Goal: Task Accomplishment & Management: Manage account settings

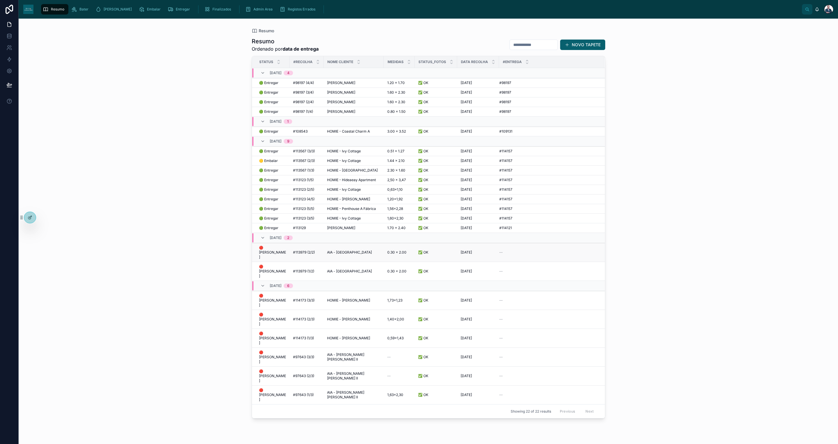
click at [340, 252] on span "AIA - [GEOGRAPHIC_DATA]" at bounding box center [349, 252] width 45 height 5
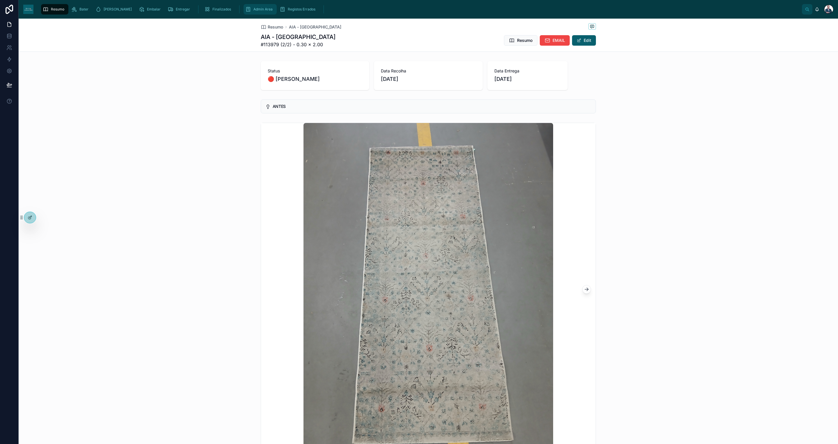
click at [253, 10] on span "Admin Area" at bounding box center [262, 9] width 19 height 5
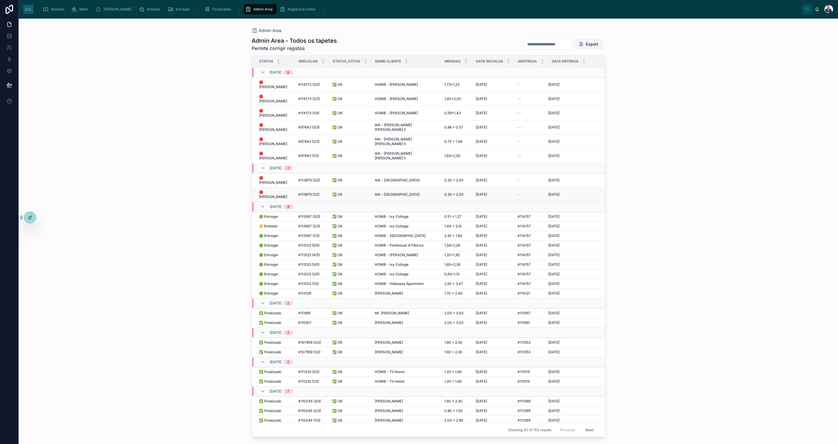
click at [320, 192] on div "#113979 (1/2) #113979 (1/2)" at bounding box center [311, 194] width 27 height 5
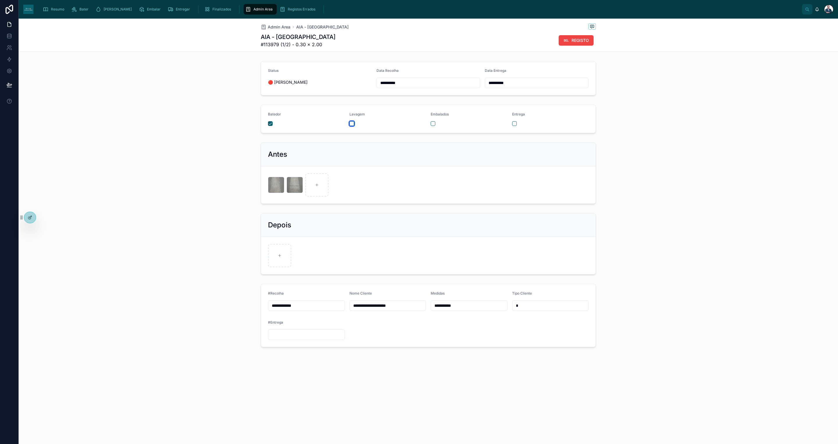
click at [350, 124] on button "button" at bounding box center [351, 123] width 5 height 5
click at [435, 125] on button "button" at bounding box center [432, 123] width 5 height 5
click at [253, 9] on span "Admin Area" at bounding box center [262, 9] width 19 height 5
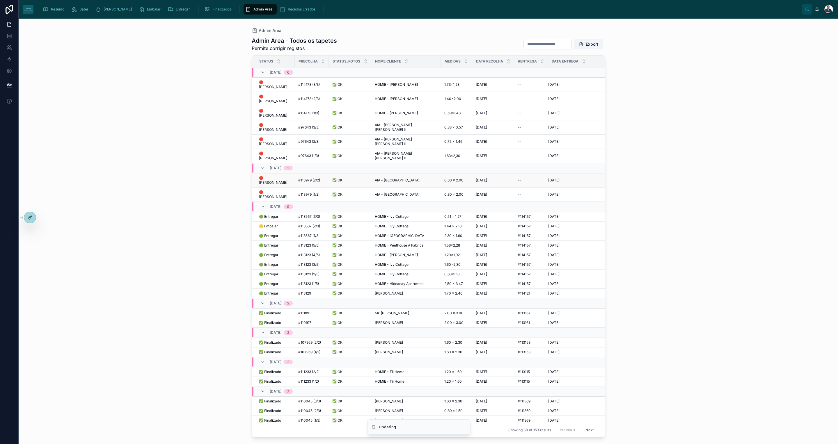
click at [316, 178] on div "#113979 (2/2) #113979 (2/2)" at bounding box center [311, 180] width 27 height 5
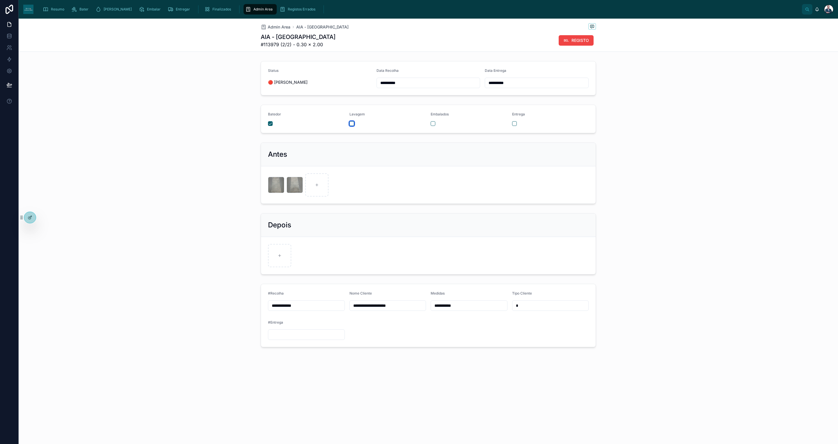
click at [349, 125] on button "button" at bounding box center [351, 123] width 5 height 5
click at [432, 126] on button "button" at bounding box center [432, 123] width 5 height 5
click at [245, 12] on div "Admin Area" at bounding box center [260, 9] width 30 height 9
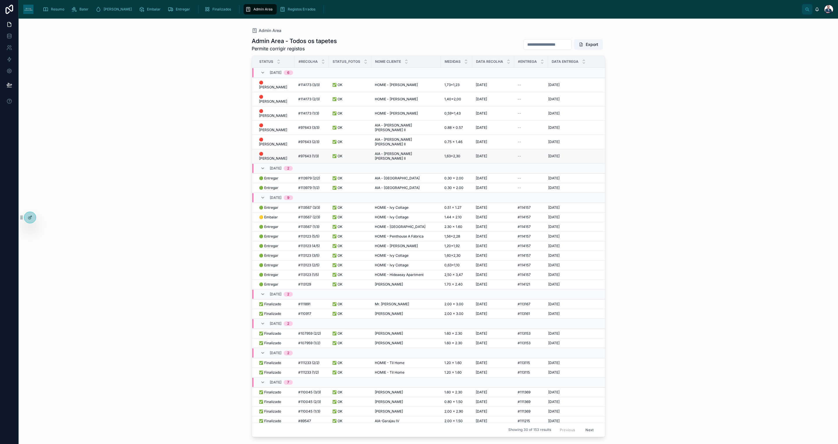
click at [269, 152] on span "🔴 [PERSON_NAME]" at bounding box center [275, 156] width 32 height 9
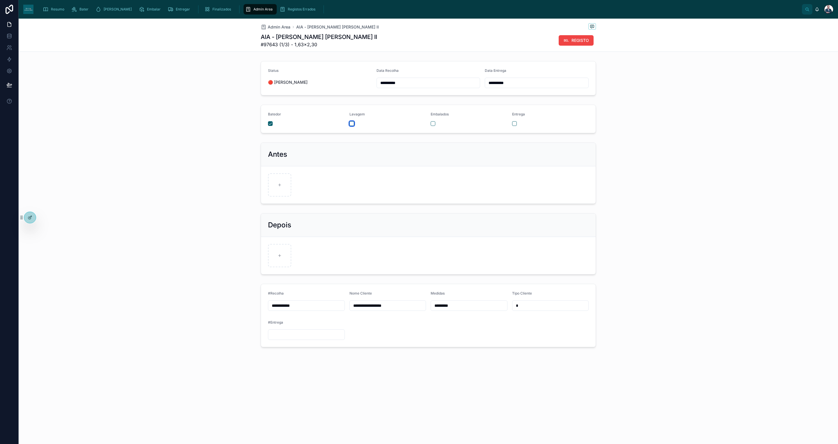
click at [352, 124] on button "button" at bounding box center [351, 123] width 5 height 5
click at [253, 10] on span "Admin Area" at bounding box center [262, 9] width 19 height 5
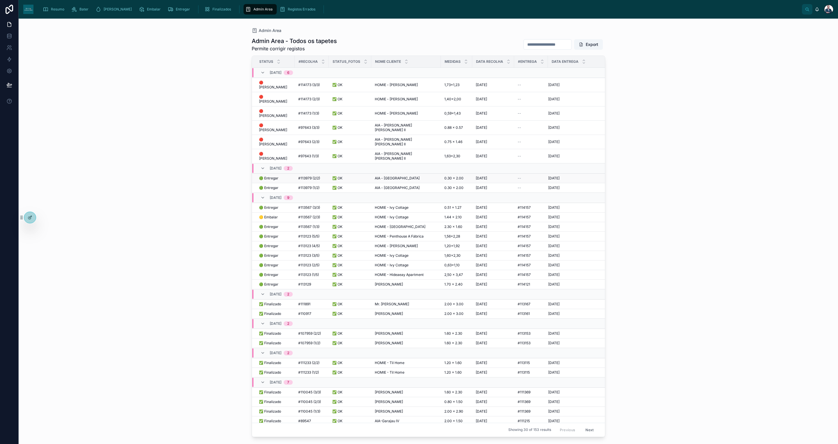
click at [281, 176] on div "🟢 Entregar 🟢 Entregar" at bounding box center [275, 178] width 32 height 5
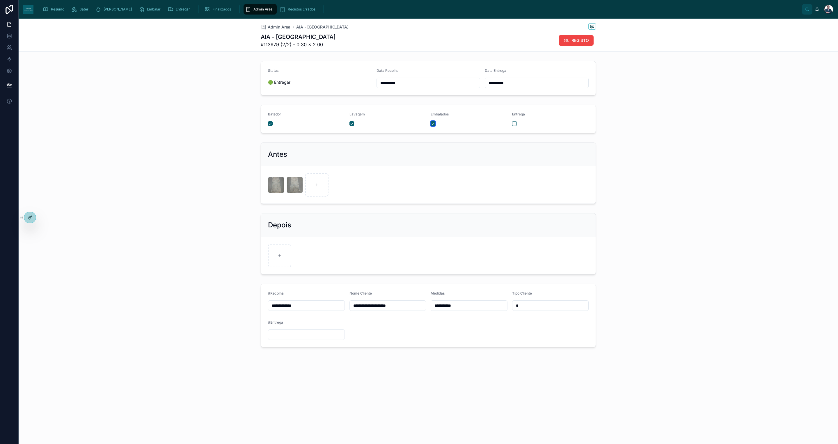
click at [435, 124] on button "button" at bounding box center [432, 123] width 5 height 5
click at [252, 12] on div "Admin Area" at bounding box center [260, 9] width 30 height 9
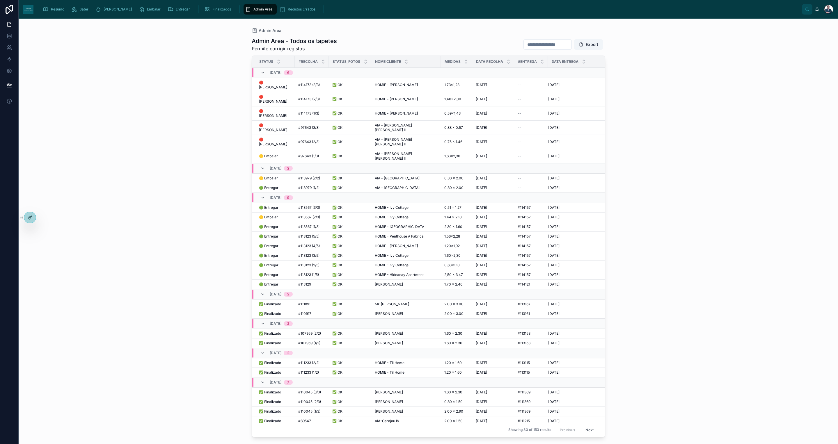
click at [309, 186] on span "#113979 (1/2)" at bounding box center [308, 188] width 21 height 5
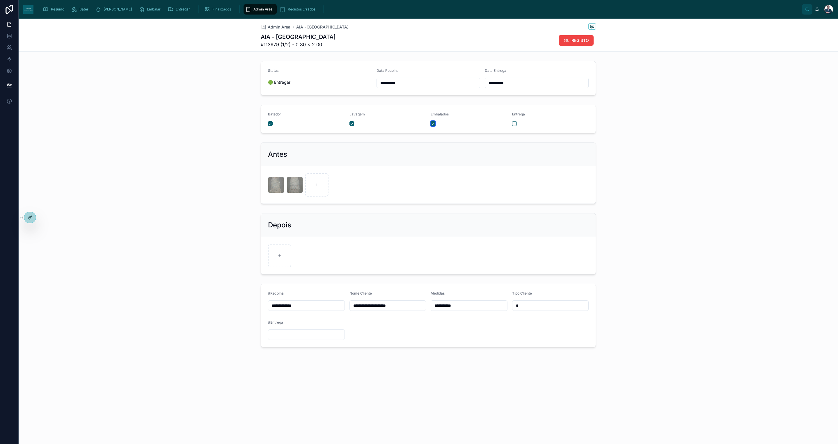
click at [433, 123] on button "button" at bounding box center [432, 123] width 5 height 5
click at [245, 9] on icon "scrollable content" at bounding box center [248, 9] width 6 height 6
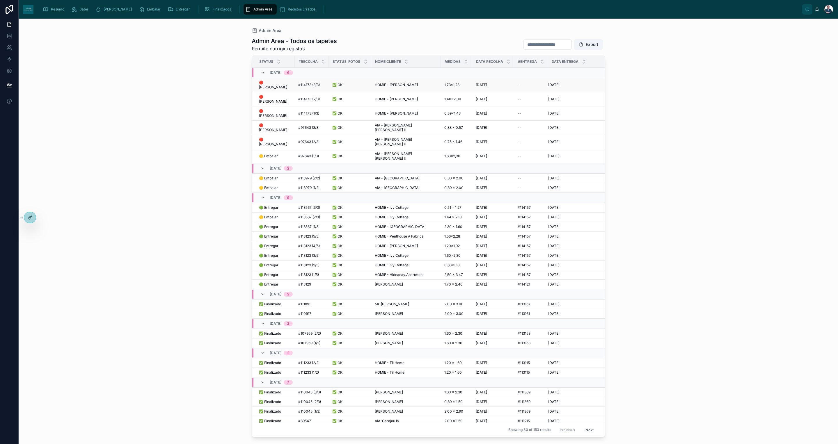
click at [267, 82] on span "🔴 [PERSON_NAME]" at bounding box center [275, 84] width 32 height 9
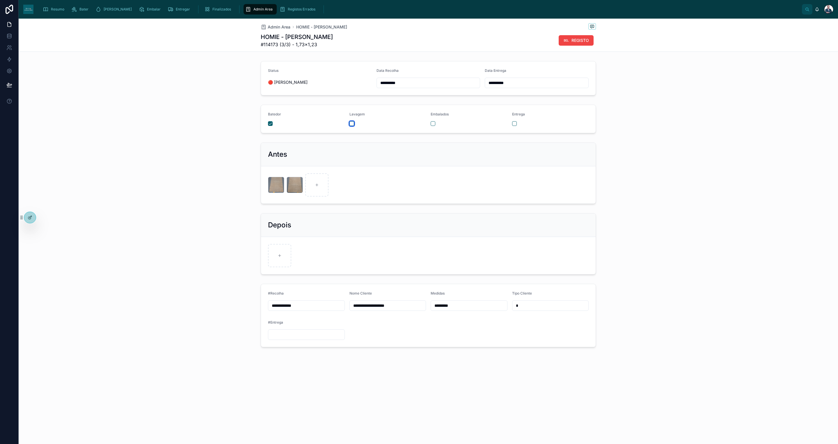
click at [349, 123] on button "button" at bounding box center [351, 123] width 5 height 5
click at [270, 26] on span "Admin Area" at bounding box center [279, 27] width 23 height 6
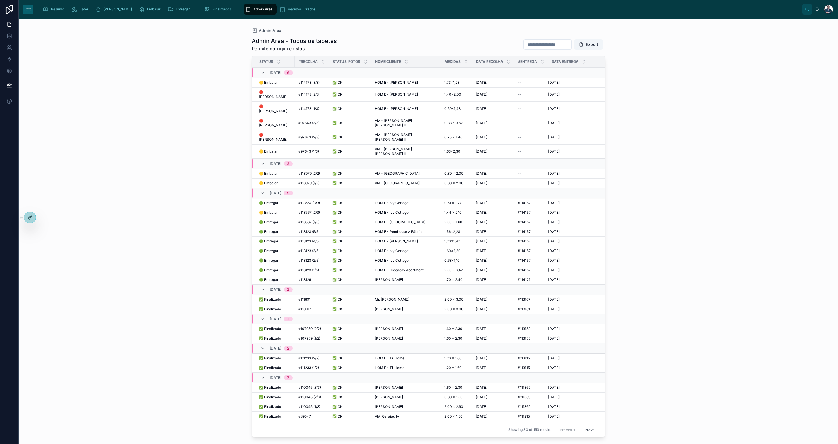
click at [273, 84] on span "🟡 Embalar" at bounding box center [268, 82] width 19 height 5
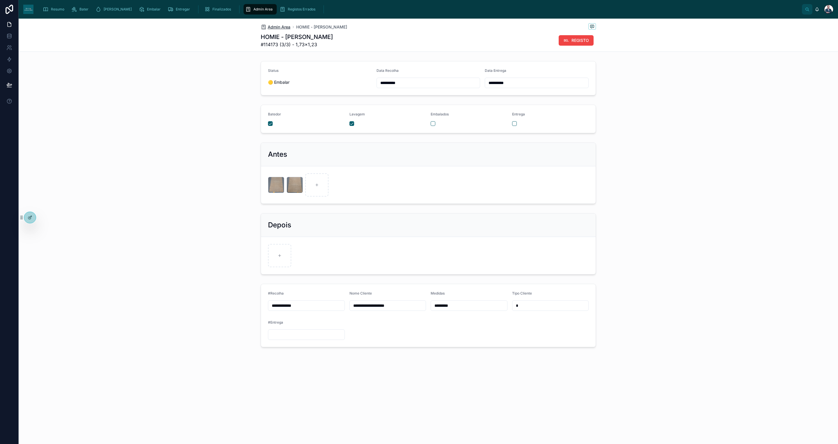
click at [273, 26] on span "Admin Area" at bounding box center [279, 27] width 23 height 6
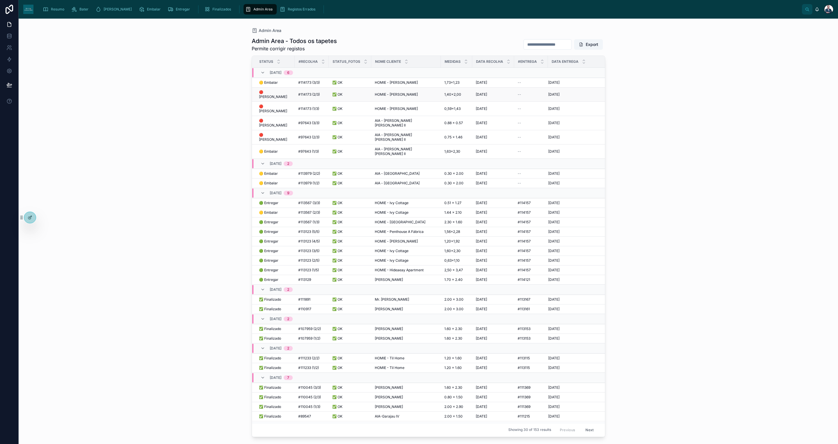
click at [279, 92] on div "🔴 [PERSON_NAME] 🔴 [PERSON_NAME]" at bounding box center [275, 94] width 32 height 9
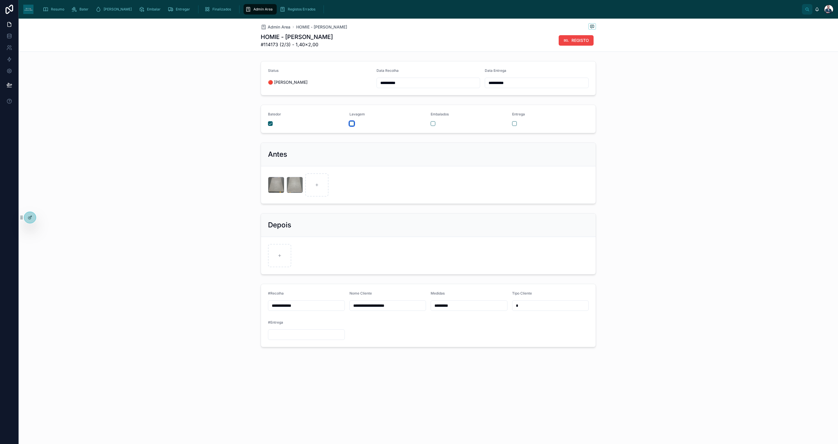
click at [352, 125] on button "button" at bounding box center [351, 123] width 5 height 5
click at [272, 26] on span "Admin Area" at bounding box center [279, 27] width 23 height 6
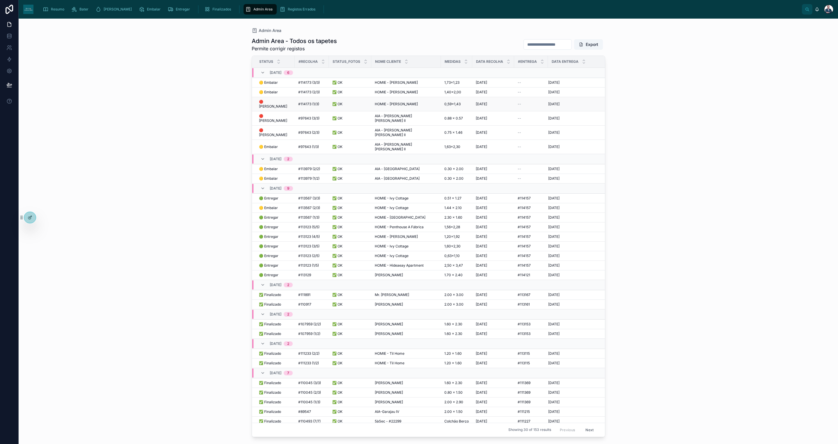
click at [270, 100] on span "🔴 [PERSON_NAME]" at bounding box center [275, 103] width 32 height 9
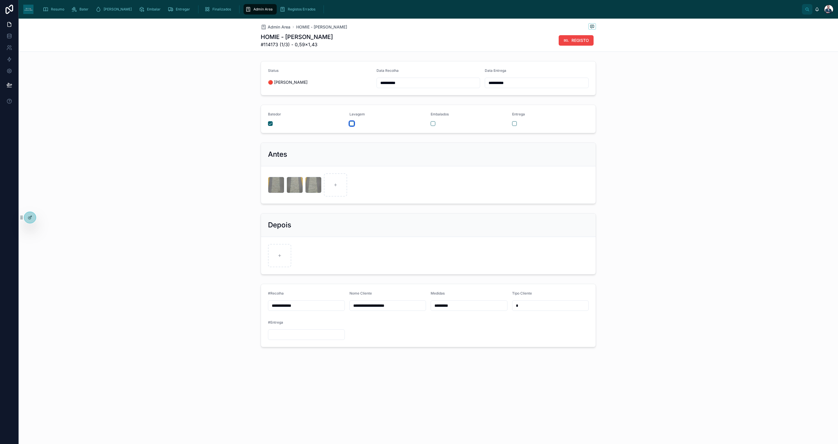
click at [353, 123] on button "button" at bounding box center [351, 123] width 5 height 5
click at [273, 26] on span "Admin Area" at bounding box center [279, 27] width 23 height 6
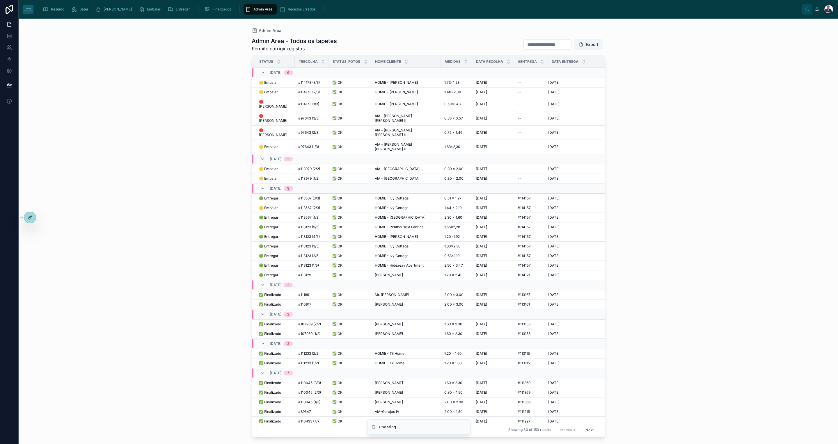
click at [274, 28] on span "Admin Area" at bounding box center [270, 31] width 23 height 6
click at [267, 115] on td "🔴 [PERSON_NAME] 🔴 [PERSON_NAME]" at bounding box center [273, 114] width 43 height 14
click at [269, 113] on span "🔴 [PERSON_NAME]" at bounding box center [275, 113] width 32 height 9
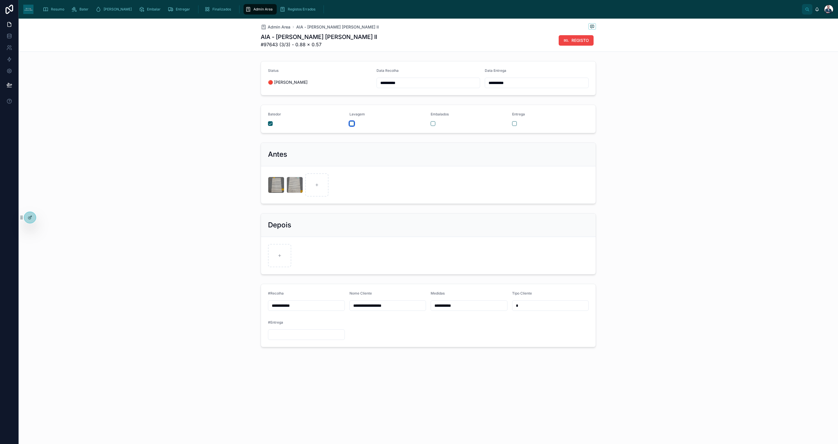
click at [349, 125] on button "button" at bounding box center [351, 123] width 5 height 5
click at [274, 28] on span "Admin Area" at bounding box center [279, 27] width 23 height 6
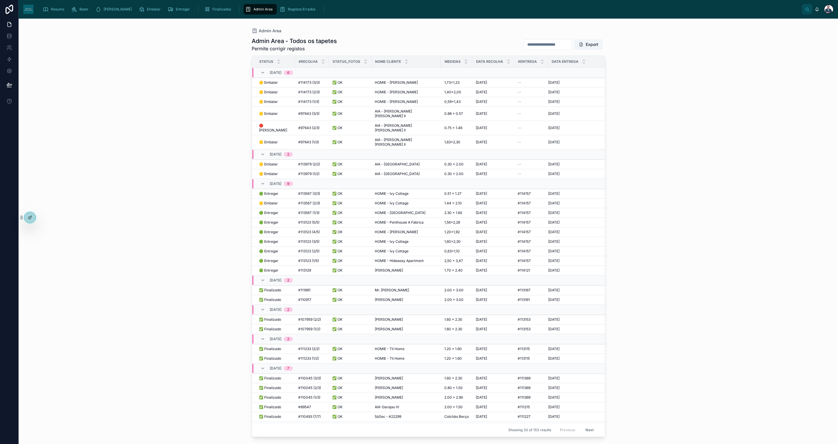
click at [276, 123] on div "🔴 [PERSON_NAME] 🔴 [PERSON_NAME]" at bounding box center [275, 127] width 32 height 9
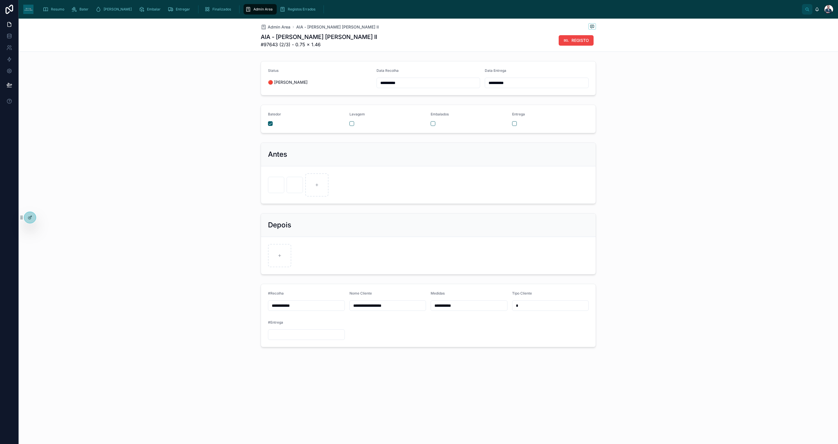
click at [353, 128] on form "Batedor Lavagem Embalados Entrega" at bounding box center [428, 119] width 335 height 28
click at [351, 125] on button "button" at bounding box center [351, 123] width 5 height 5
click at [283, 26] on span "Admin Area" at bounding box center [279, 27] width 23 height 6
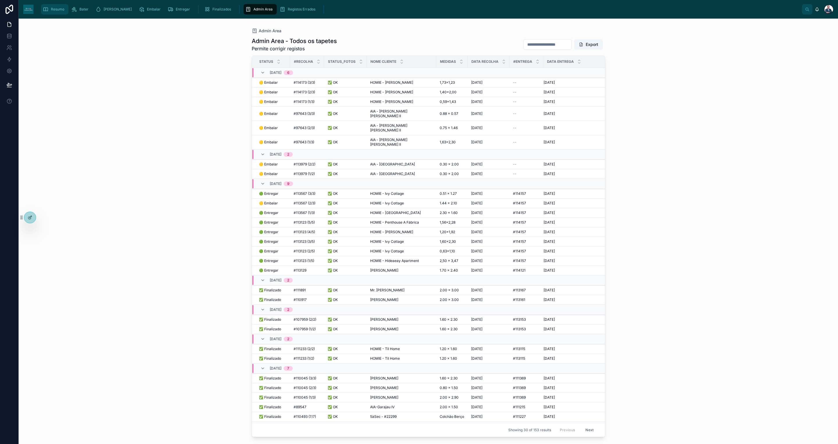
click at [57, 8] on span "Resumo" at bounding box center [57, 9] width 13 height 5
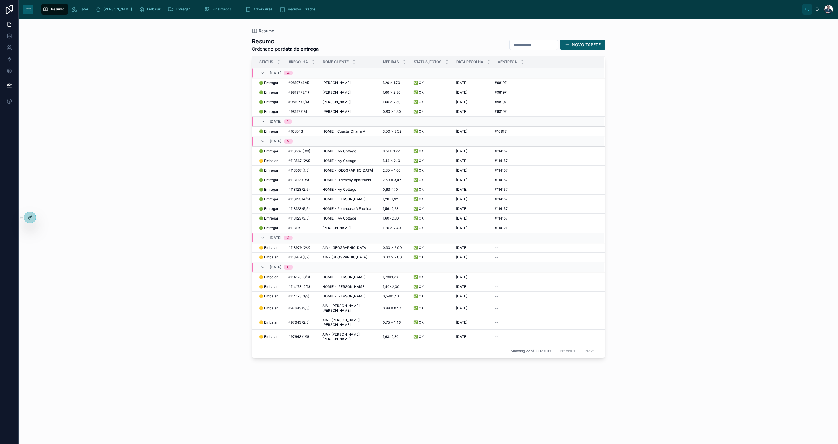
click at [58, 10] on span "Resumo" at bounding box center [57, 9] width 13 height 5
click at [53, 7] on span "Resumo" at bounding box center [57, 9] width 13 height 5
click at [204, 12] on icon "scrollable content" at bounding box center [207, 9] width 6 height 6
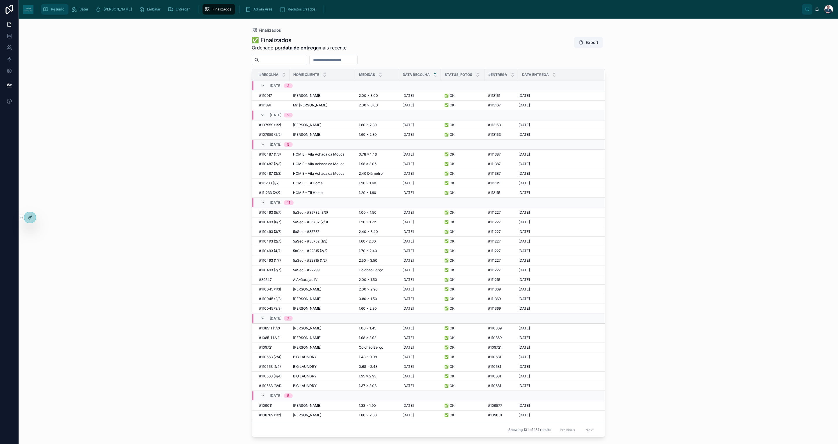
click at [54, 10] on span "Resumo" at bounding box center [57, 9] width 13 height 5
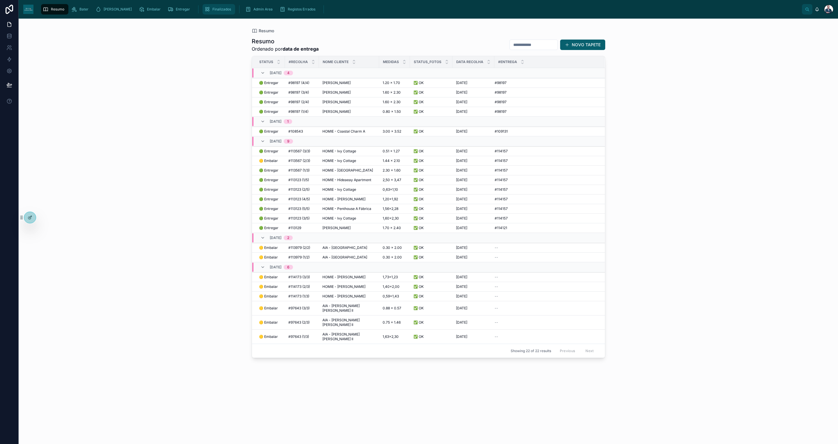
click at [204, 5] on div "Finalizados" at bounding box center [218, 9] width 29 height 9
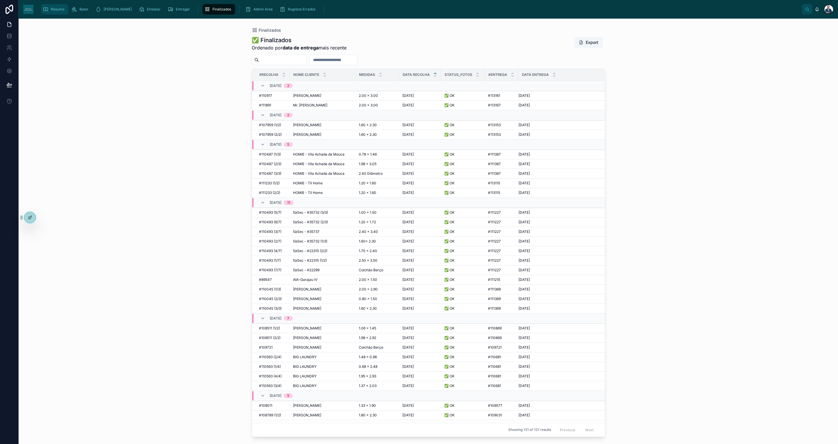
click at [59, 9] on span "Resumo" at bounding box center [57, 9] width 13 height 5
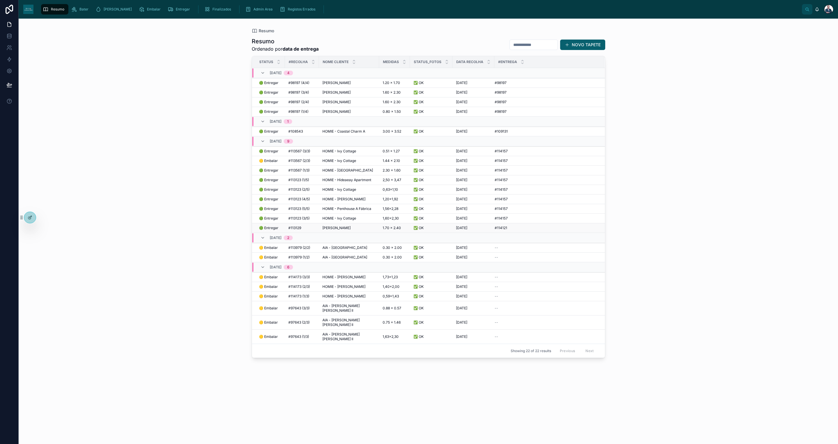
click at [342, 230] on span "[PERSON_NAME]" at bounding box center [336, 228] width 28 height 5
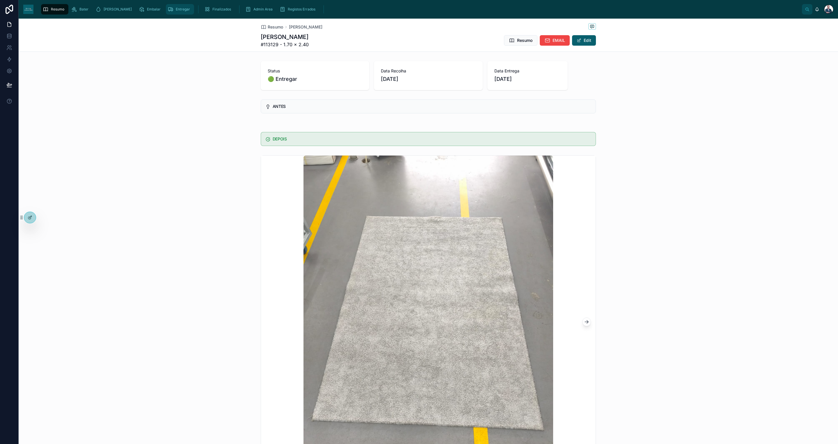
click at [176, 10] on span "Entregar" at bounding box center [183, 9] width 14 height 5
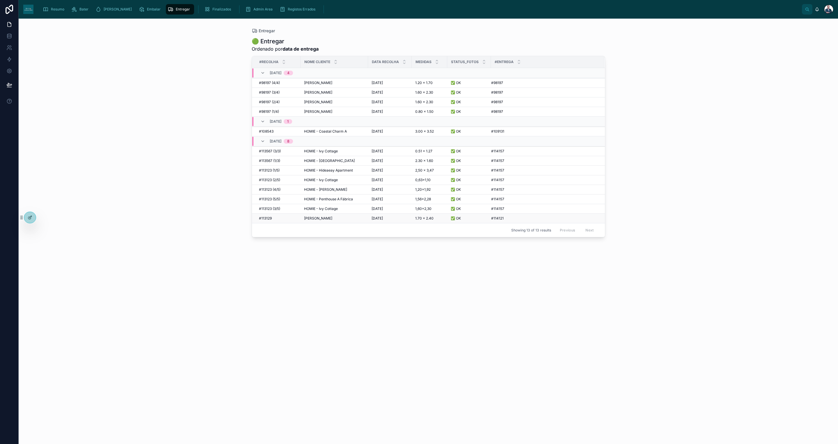
click at [333, 220] on div "Nádia Barbosa Nádia Barbosa" at bounding box center [334, 218] width 61 height 5
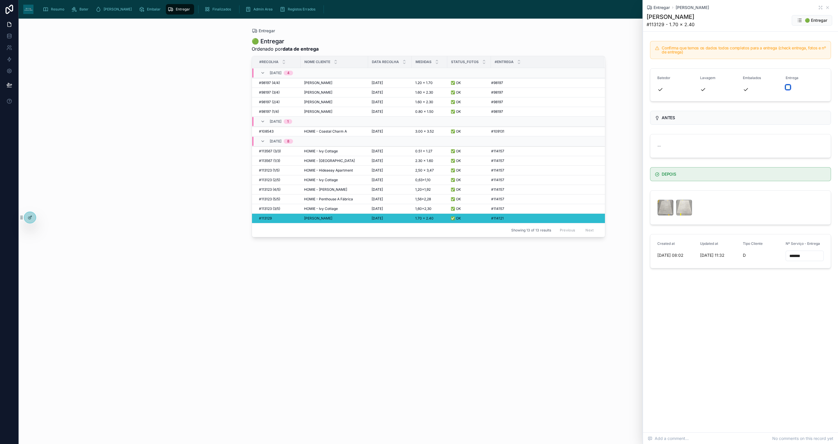
click at [788, 88] on button "button" at bounding box center [787, 87] width 5 height 5
click at [827, 8] on icon at bounding box center [827, 7] width 5 height 5
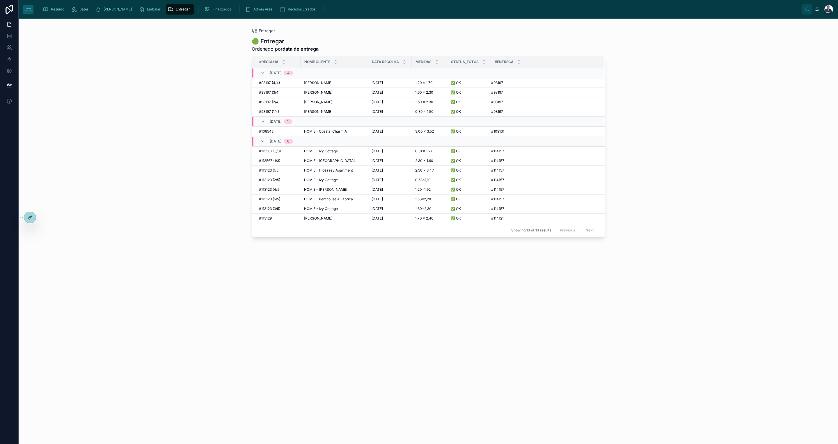
click at [168, 6] on div "Entregar" at bounding box center [180, 9] width 25 height 9
click at [55, 8] on span "Resumo" at bounding box center [57, 9] width 13 height 5
